Goal: Task Accomplishment & Management: Manage account settings

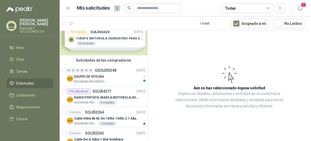
scroll to position [13, 0]
click at [110, 37] on div "Solicitudes de nuevos compradores Por cotizar SOL056323 [DATE] FUENTE MOTOROLA …" at bounding box center [104, 37] width 88 height 38
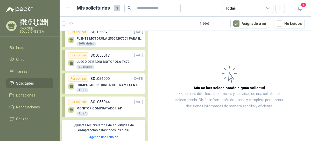
scroll to position [0, 0]
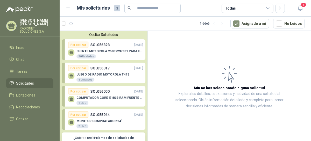
click at [112, 47] on div "Por cotizar SOL056323 [DATE]" at bounding box center [105, 45] width 75 height 6
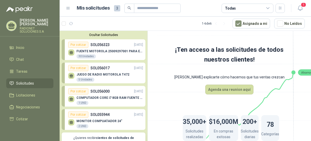
click at [108, 49] on p "FUENTE MOTOROLA 25009297001 PARA EP450" at bounding box center [109, 51] width 67 height 4
click at [84, 51] on p "FUENTE MOTOROLA 25009297001 PARA EP450" at bounding box center [109, 51] width 67 height 4
click at [76, 44] on div "Por cotizar" at bounding box center [78, 45] width 20 height 6
click at [108, 49] on div "FUENTE MOTOROLA 25009297001 PARA EP450 30 Unidades" at bounding box center [105, 53] width 75 height 11
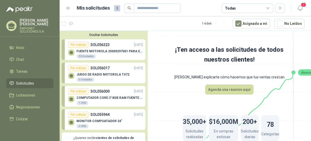
click at [108, 49] on div "FUENTE MOTOROLA 25009297001 PARA EP450 30 Unidades" at bounding box center [105, 53] width 75 height 11
click at [104, 48] on div "FUENTE MOTOROLA 25009297001 PARA EP450 30 Unidades" at bounding box center [105, 53] width 75 height 11
click at [77, 44] on div "Por cotizar" at bounding box center [78, 45] width 20 height 6
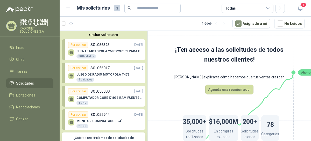
click at [77, 44] on div "Por cotizar" at bounding box center [78, 45] width 20 height 6
click at [31, 86] on span "Solicitudes" at bounding box center [25, 84] width 18 height 6
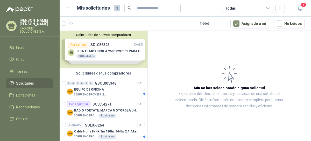
click at [104, 55] on div "Solicitudes de nuevos compradores Por cotizar SOL056323 [DATE] FUENTE MOTOROLA …" at bounding box center [104, 50] width 88 height 38
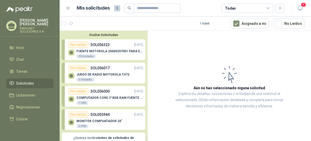
click at [80, 68] on div "Por cotizar" at bounding box center [78, 68] width 20 height 6
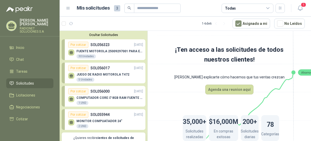
click at [97, 47] on p "SOL056323" at bounding box center [99, 45] width 19 height 6
click at [251, 22] on button "Asignado a mi" at bounding box center [251, 24] width 38 height 10
click at [102, 48] on div "FUENTE MOTOROLA 25009297001 PARA EP450 30 Unidades" at bounding box center [105, 53] width 75 height 11
click at [121, 49] on div "FUENTE MOTOROLA 25009297001 PARA EP450 30 Unidades" at bounding box center [105, 53] width 75 height 11
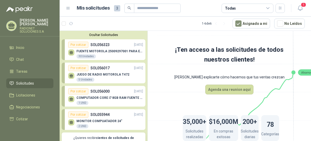
click at [121, 49] on div "FUENTE MOTOROLA 25009297001 PARA EP450 30 Unidades" at bounding box center [105, 53] width 75 height 11
click at [127, 49] on div "FUENTE MOTOROLA 25009297001 PARA EP450 30 Unidades" at bounding box center [105, 53] width 75 height 11
click at [86, 56] on div "30 Unidades" at bounding box center [85, 56] width 19 height 4
click at [77, 42] on div "Por cotizar" at bounding box center [78, 45] width 20 height 6
click at [110, 45] on div "Por cotizar SOL056323 [DATE]" at bounding box center [105, 45] width 75 height 6
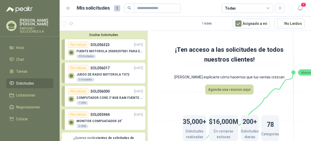
click at [101, 44] on p "SOL056323" at bounding box center [99, 45] width 19 height 6
